Goal: Ask a question

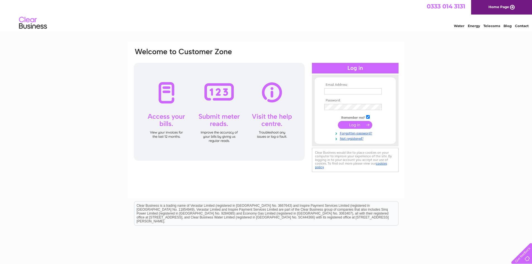
type input "[EMAIL_ADDRESS][DOMAIN_NAME]"
click at [349, 125] on input "submit" at bounding box center [355, 125] width 34 height 8
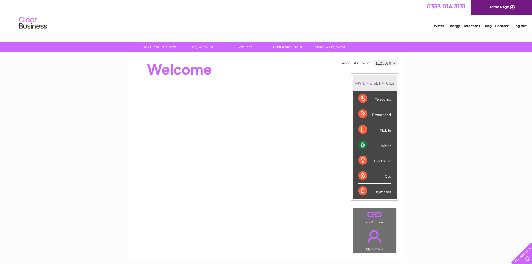
click at [292, 49] on link "Customer Help" at bounding box center [287, 47] width 46 height 10
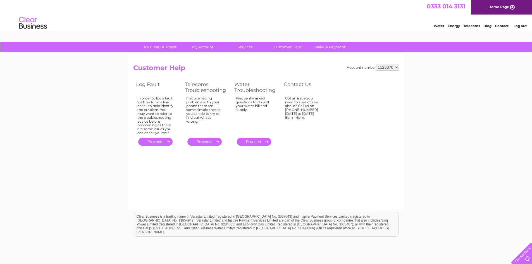
click at [254, 141] on link "." at bounding box center [254, 142] width 34 height 8
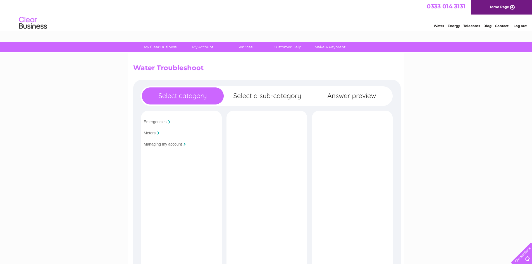
click at [154, 123] on input "Emergencies" at bounding box center [155, 122] width 23 height 4
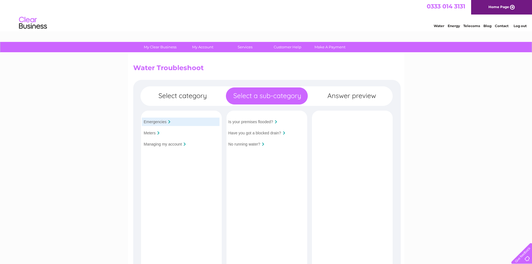
click at [247, 145] on input "No running water?" at bounding box center [244, 144] width 32 height 4
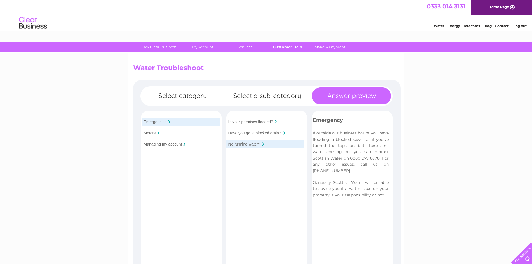
click at [283, 49] on link "Customer Help" at bounding box center [287, 47] width 46 height 10
